Goal: Task Accomplishment & Management: Manage account settings

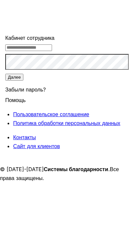
type input "**********"
click at [23, 81] on button "Далее" at bounding box center [14, 77] width 18 height 7
type input "**********"
click at [23, 81] on button "Далее" at bounding box center [14, 77] width 18 height 7
